Goal: Information Seeking & Learning: Check status

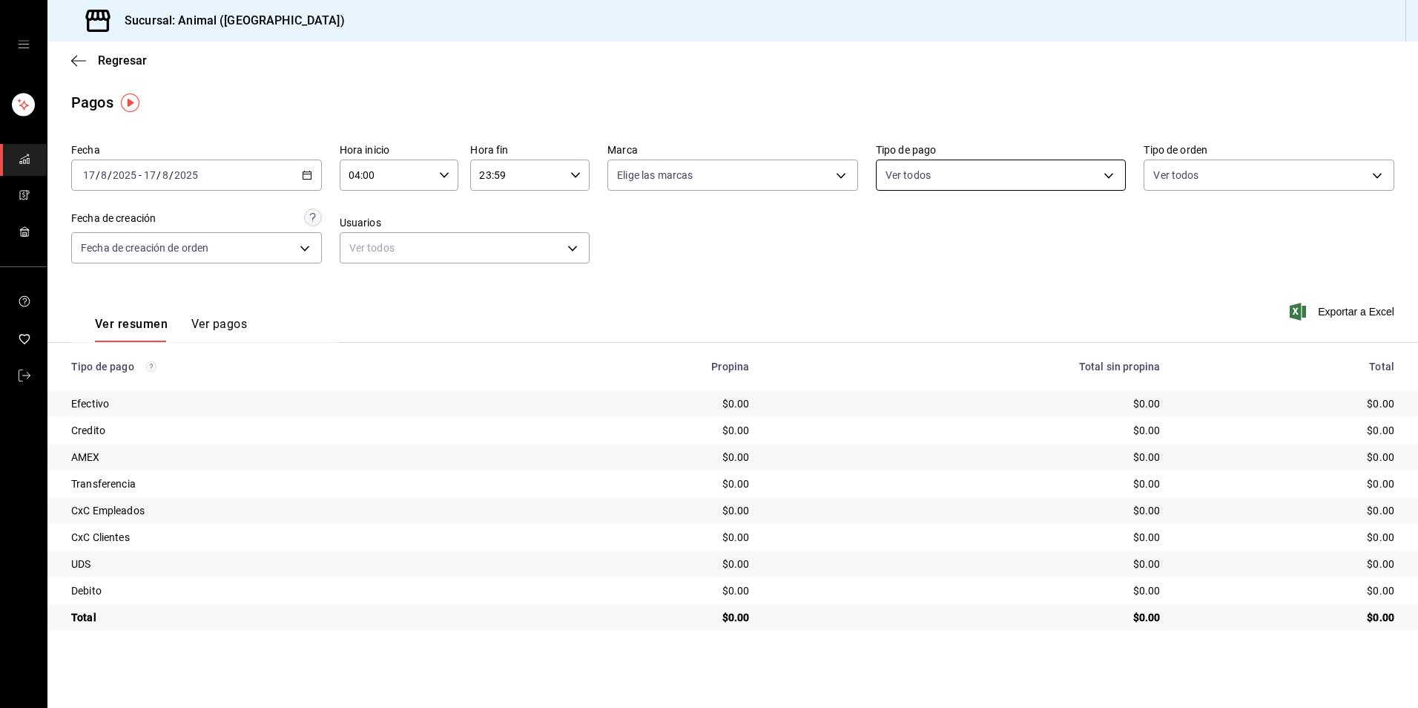
click at [921, 167] on body "Sucursal: Animal (Tijuana) Regresar Pagos Fecha [DATE] [DATE] - [DATE] [DATE] H…" at bounding box center [709, 354] width 1418 height 708
click at [905, 226] on div "Ver todos" at bounding box center [924, 231] width 76 height 32
type input "b84c62b8-b02c-4970-ab2e-e166616419f2,235ce608-f464-428a-9a71-314f665367d1,53567…"
checkbox input "true"
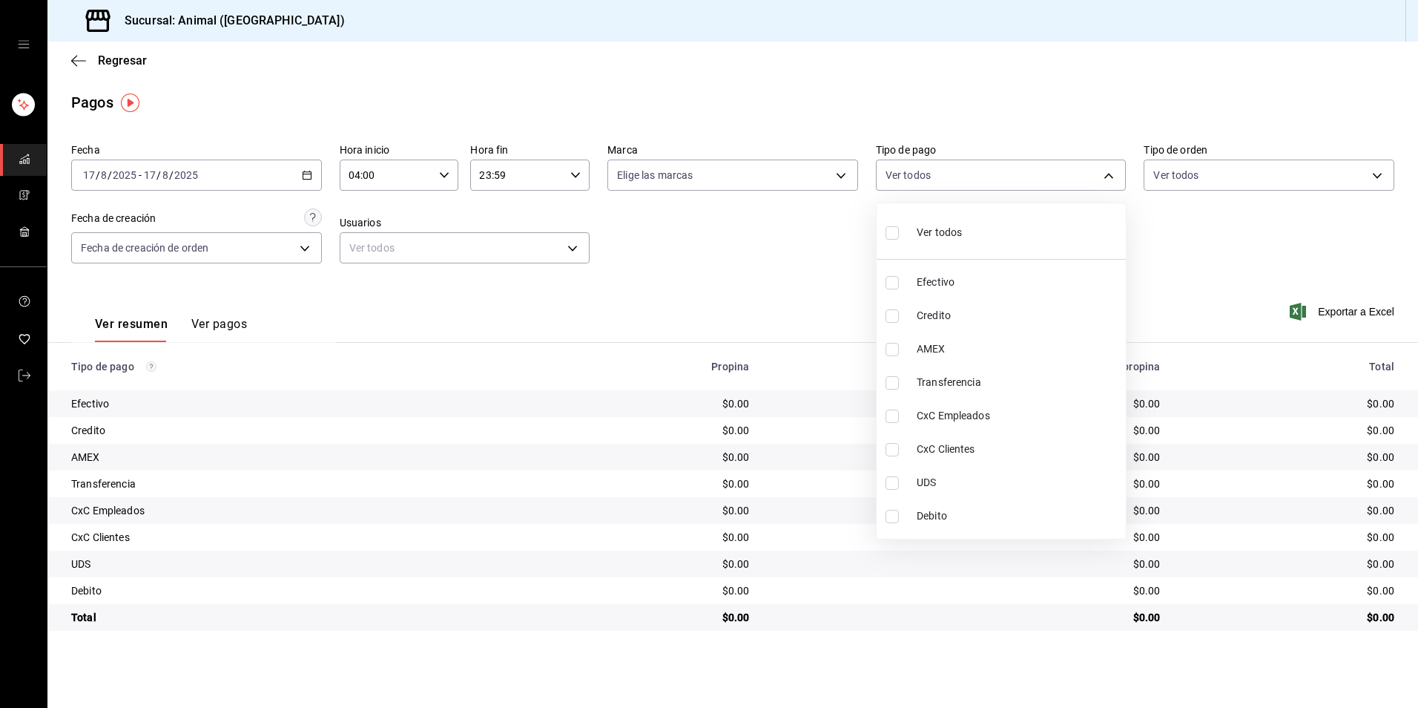
checkbox input "true"
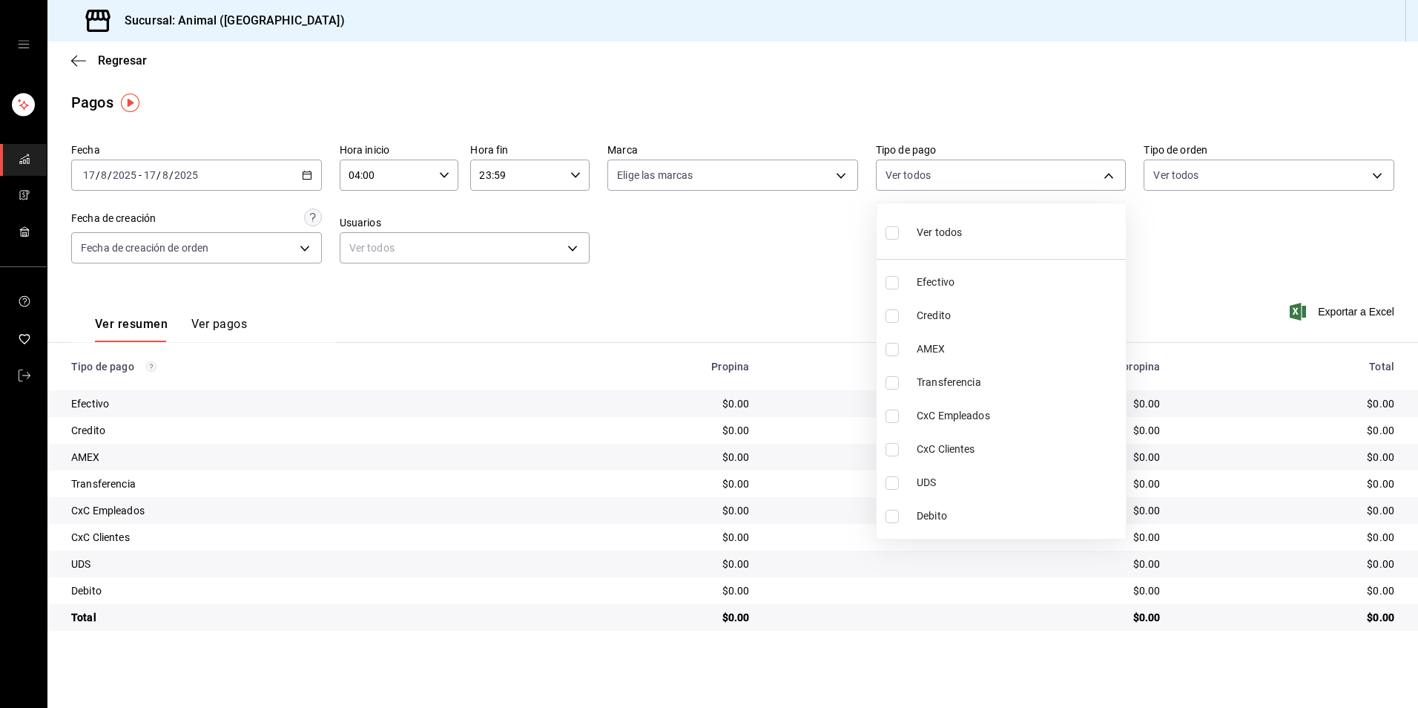
checkbox input "true"
click at [905, 226] on div "Ver todos" at bounding box center [924, 231] width 76 height 32
checkbox input "false"
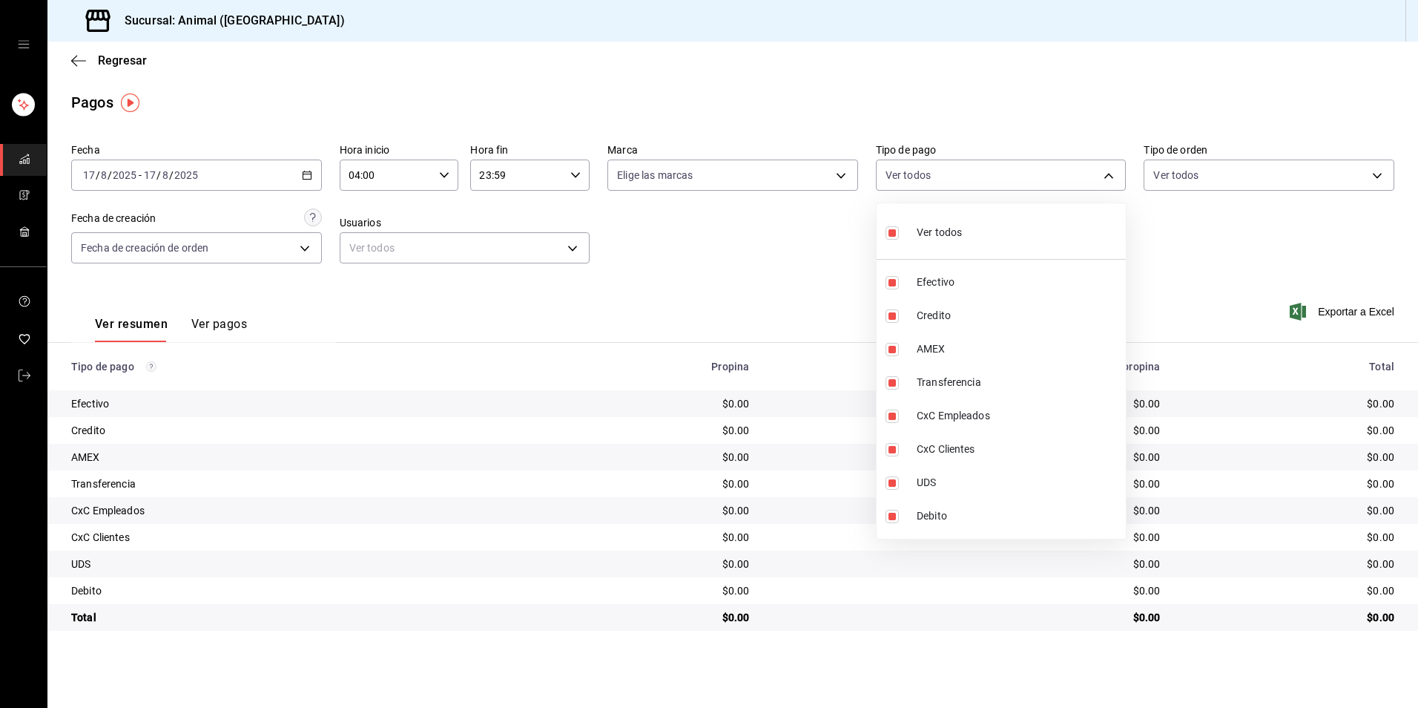
checkbox input "false"
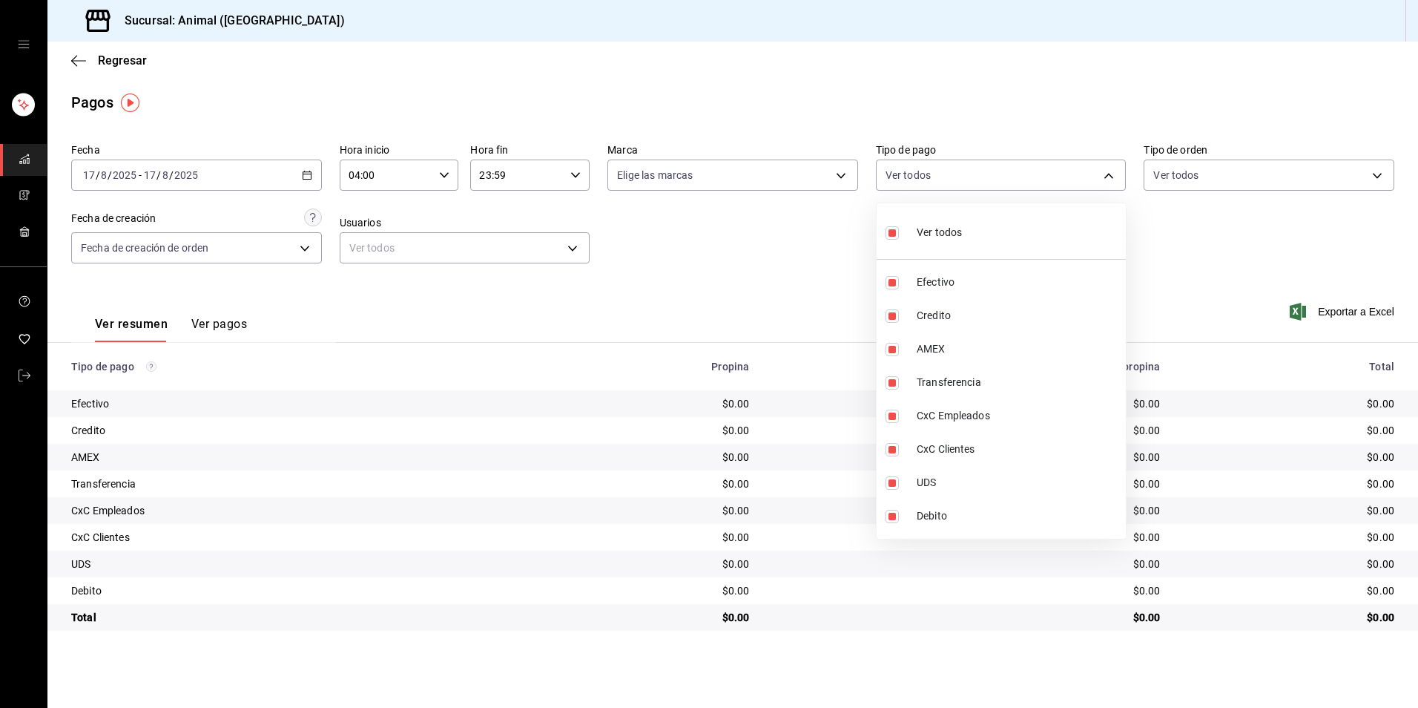
checkbox input "false"
click at [300, 407] on div at bounding box center [709, 354] width 1418 height 708
